Goal: Find specific page/section: Find specific page/section

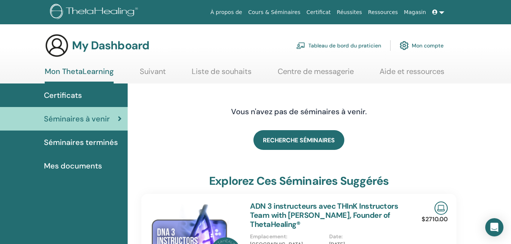
click at [75, 95] on span "Certificats" at bounding box center [63, 94] width 38 height 11
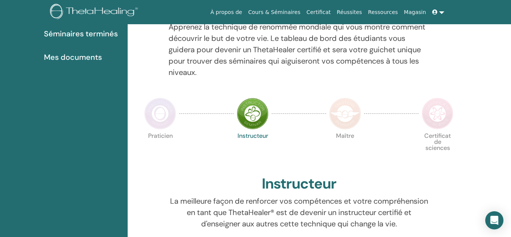
scroll to position [109, 0]
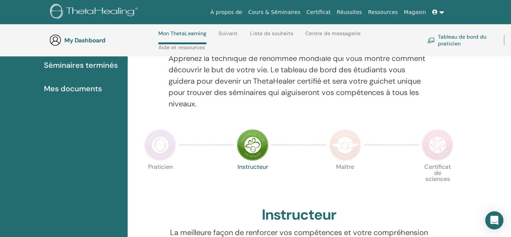
click at [445, 40] on link "Tableau de bord du praticien" at bounding box center [460, 40] width 67 height 17
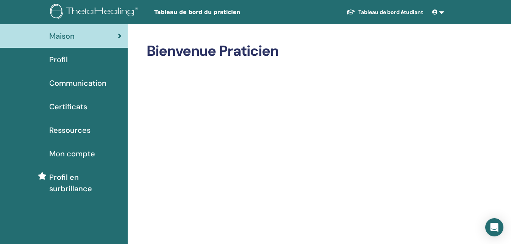
click at [69, 106] on span "Certificats" at bounding box center [68, 106] width 38 height 11
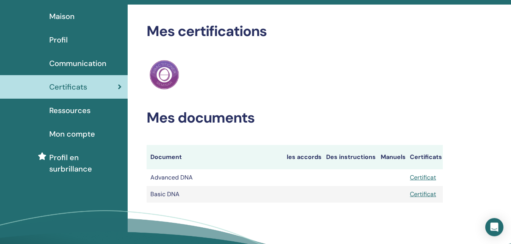
scroll to position [39, 0]
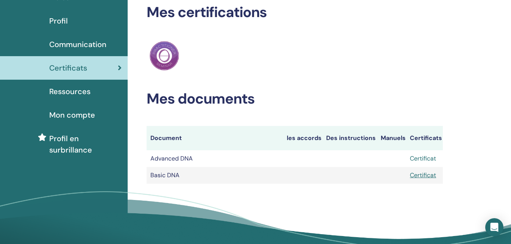
click at [426, 159] on link "Certificat" at bounding box center [423, 158] width 26 height 8
